Goal: Task Accomplishment & Management: Manage account settings

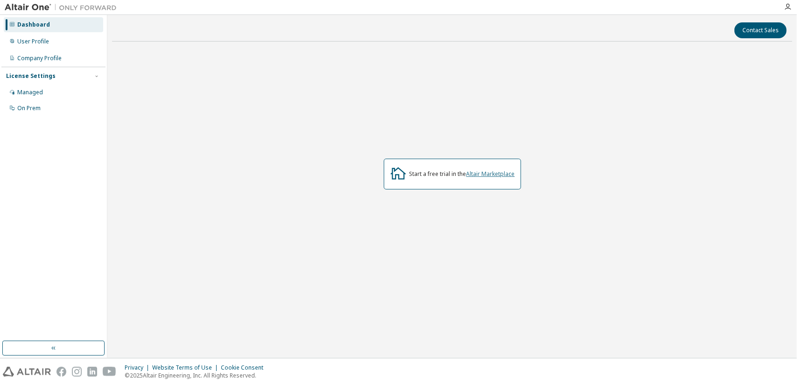
click at [490, 173] on link "Altair Marketplace" at bounding box center [490, 174] width 49 height 8
click at [46, 46] on div "User Profile" at bounding box center [53, 41] width 99 height 15
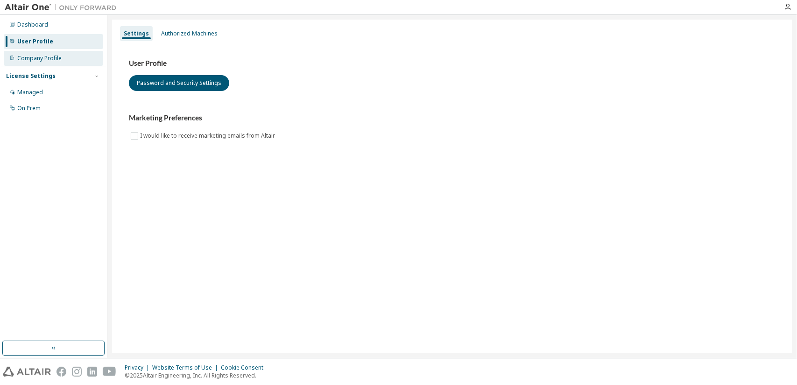
click at [46, 62] on div "Company Profile" at bounding box center [39, 58] width 44 height 7
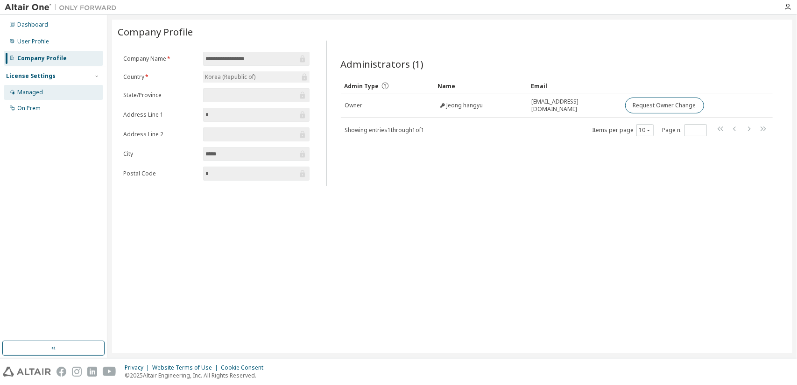
click at [47, 89] on div "Managed" at bounding box center [53, 92] width 99 height 15
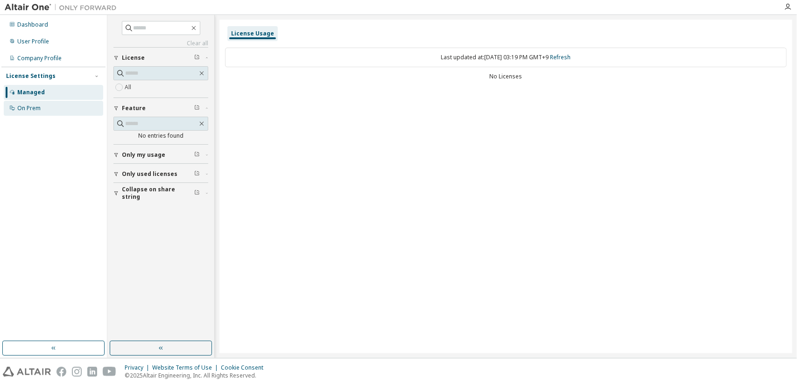
click at [45, 112] on div "On Prem" at bounding box center [53, 108] width 99 height 15
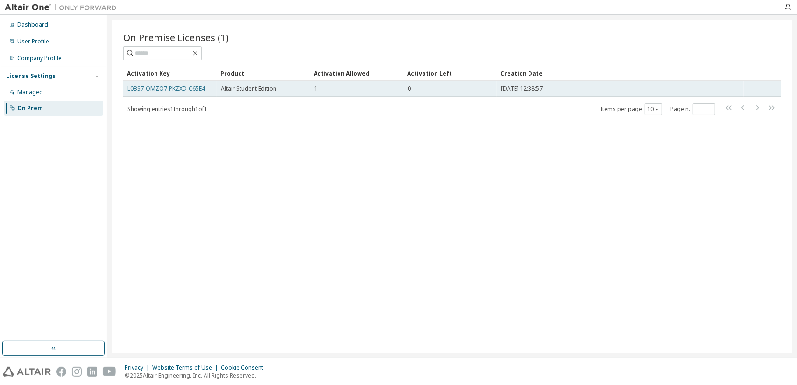
click at [185, 91] on link "L0BS7-OMZQ7-PKZXD-C65E4" at bounding box center [165, 88] width 77 height 8
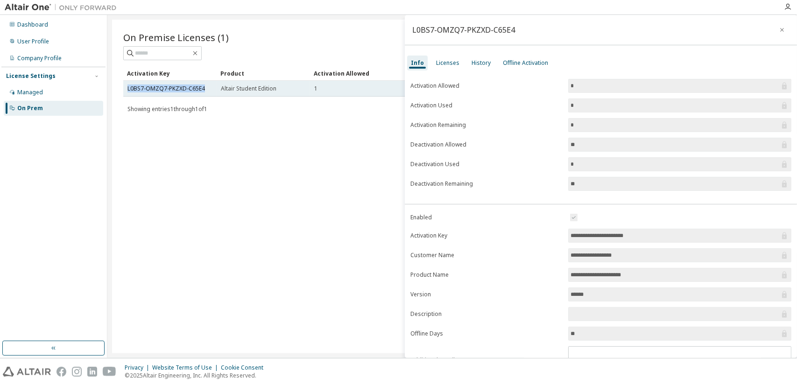
drag, startPoint x: 209, startPoint y: 89, endPoint x: 126, endPoint y: 95, distance: 82.8
click at [126, 95] on td "L0BS7-OMZQ7-PKZXD-C65E4" at bounding box center [169, 89] width 93 height 16
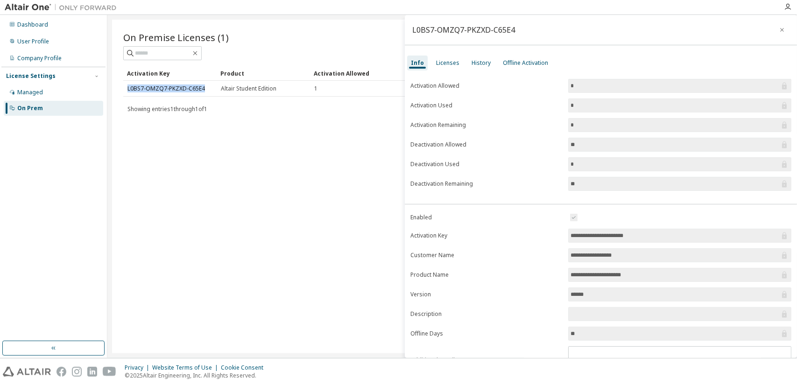
copy link "L0BS7-OMZQ7-PKZXD-C65E4"
